Goal: Transaction & Acquisition: Download file/media

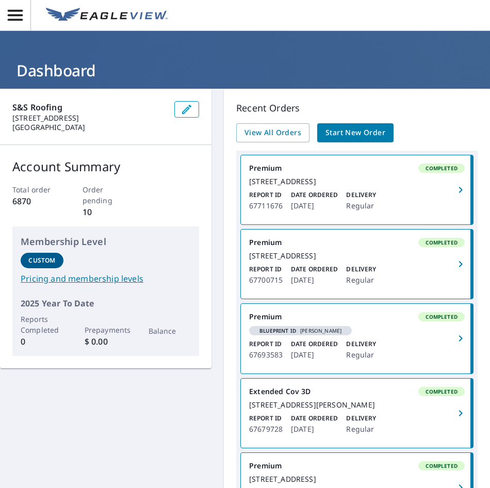
click at [318, 354] on link "Premium Completed Blueprint ID [PERSON_NAME] Report ID 67693583 Date Ordered [D…" at bounding box center [357, 339] width 232 height 70
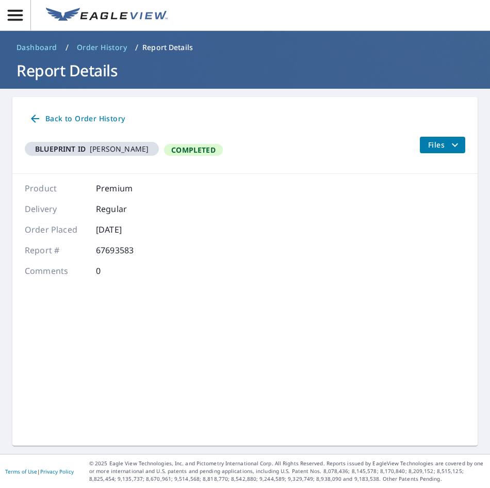
click at [435, 147] on span "Files" at bounding box center [444, 145] width 33 height 12
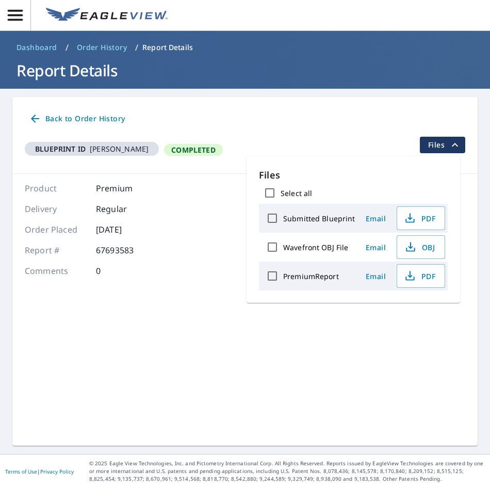
click at [326, 279] on label "PremiumReport" at bounding box center [311, 276] width 56 height 10
click at [283, 279] on input "PremiumReport" at bounding box center [272, 276] width 22 height 22
checkbox input "true"
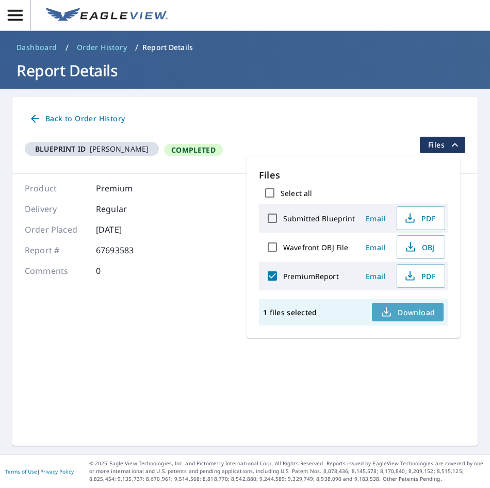
click at [403, 312] on span "Download" at bounding box center [407, 312] width 55 height 12
click at [336, 219] on label "Submitted Blueprint" at bounding box center [319, 218] width 72 height 10
click at [283, 219] on input "Submitted Blueprint" at bounding box center [272, 218] width 22 height 22
checkbox input "true"
click at [303, 276] on label "PremiumReport" at bounding box center [311, 276] width 56 height 10
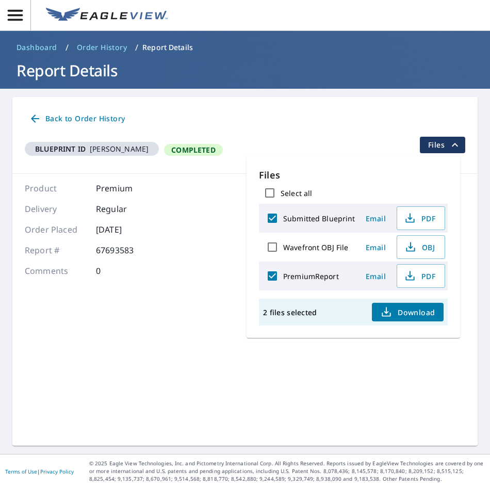
click at [283, 276] on input "PremiumReport" at bounding box center [272, 276] width 22 height 22
checkbox input "false"
click at [394, 313] on span "Download" at bounding box center [407, 312] width 55 height 12
click at [395, 305] on button "Download" at bounding box center [407, 312] width 71 height 19
